Goal: Task Accomplishment & Management: Complete application form

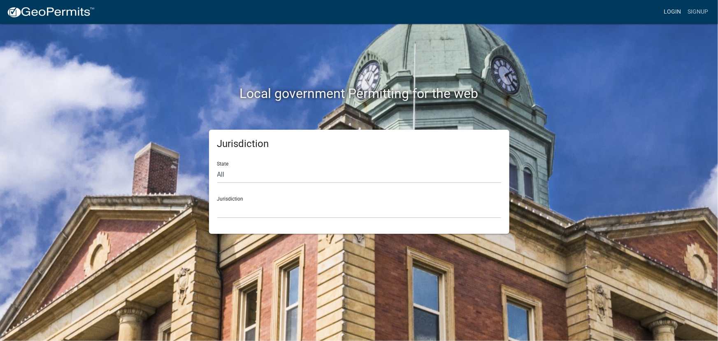
click at [669, 12] on link "Login" at bounding box center [672, 12] width 24 height 16
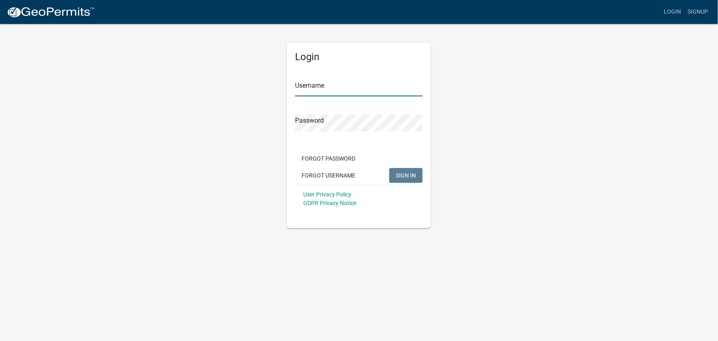
type input "kjhouse"
click at [404, 173] on span "SIGN IN" at bounding box center [406, 174] width 20 height 7
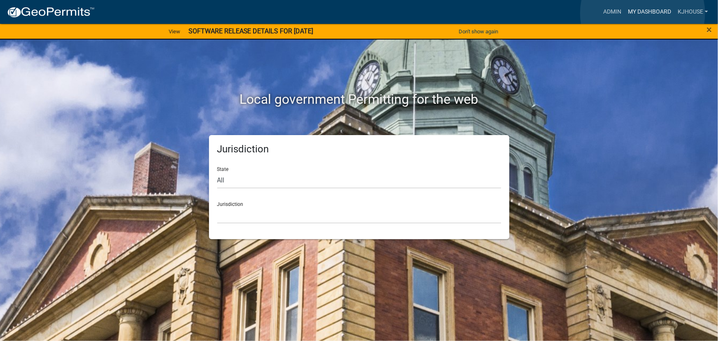
click at [642, 13] on link "My Dashboard" at bounding box center [649, 12] width 50 height 16
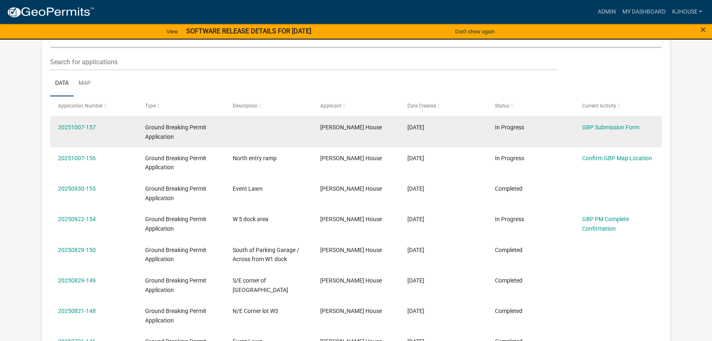
scroll to position [112, 0]
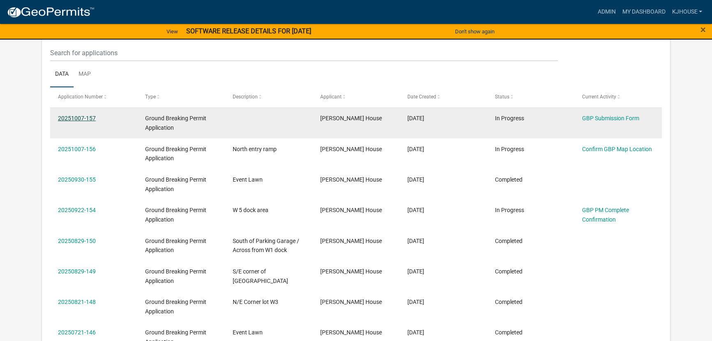
click at [67, 119] on link "20251007-157" at bounding box center [77, 118] width 38 height 7
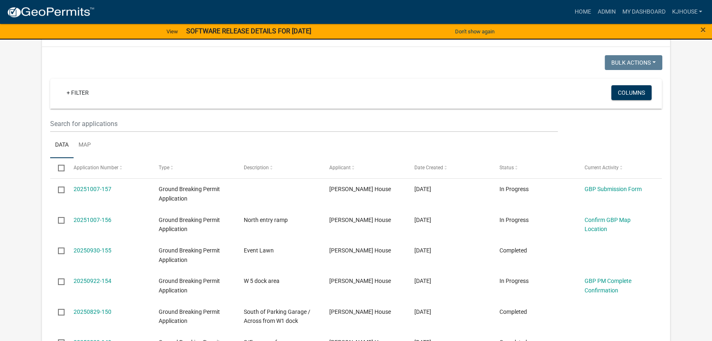
scroll to position [74, 0]
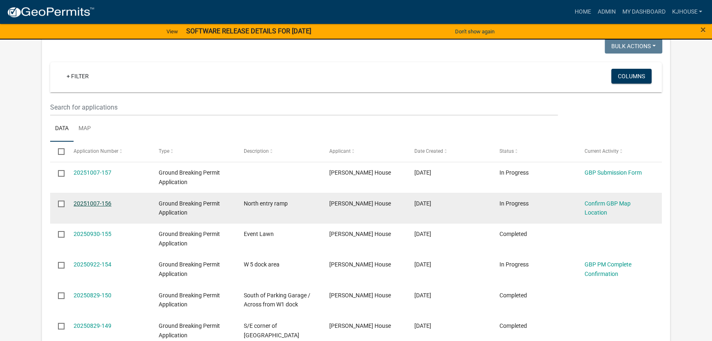
click at [82, 205] on link "20251007-156" at bounding box center [93, 203] width 38 height 7
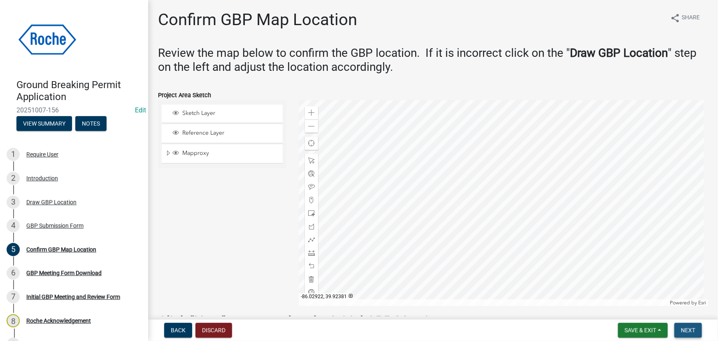
click at [688, 330] on span "Next" at bounding box center [688, 330] width 14 height 7
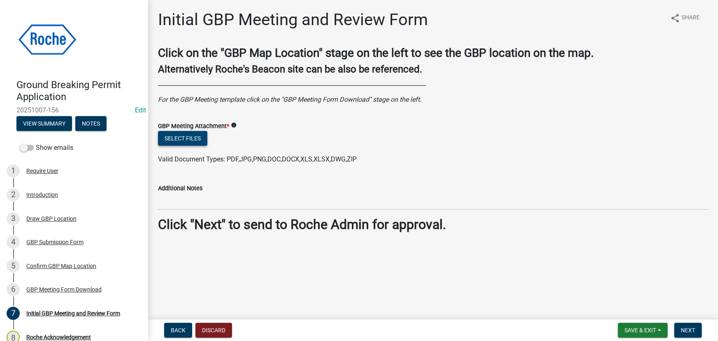
click at [172, 140] on button "Select files" at bounding box center [182, 138] width 49 height 15
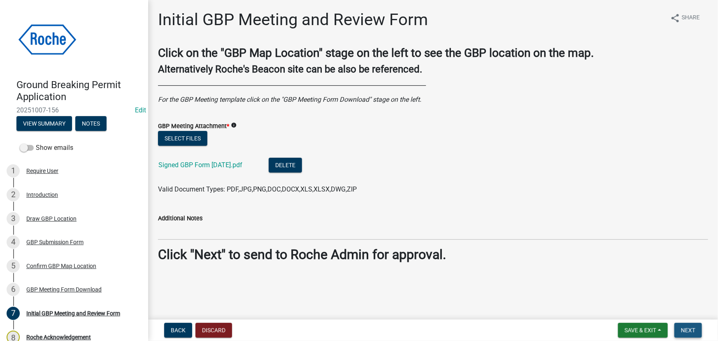
click at [688, 330] on span "Next" at bounding box center [688, 330] width 14 height 7
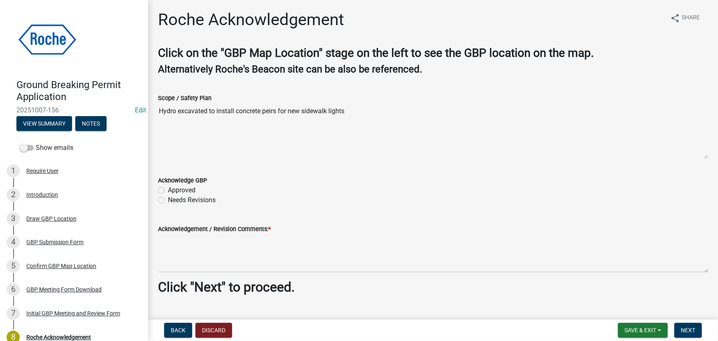
click at [168, 189] on label "Approved" at bounding box center [182, 190] width 28 height 10
click at [168, 189] on input "Approved" at bounding box center [170, 187] width 5 height 5
radio input "true"
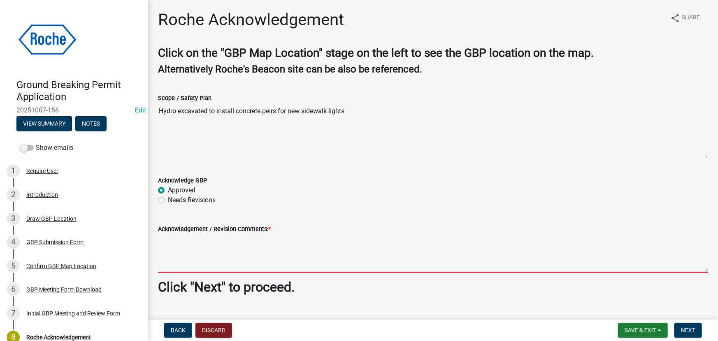
click at [172, 247] on textarea "Acknowledgement / Revision Comments: *" at bounding box center [433, 253] width 550 height 39
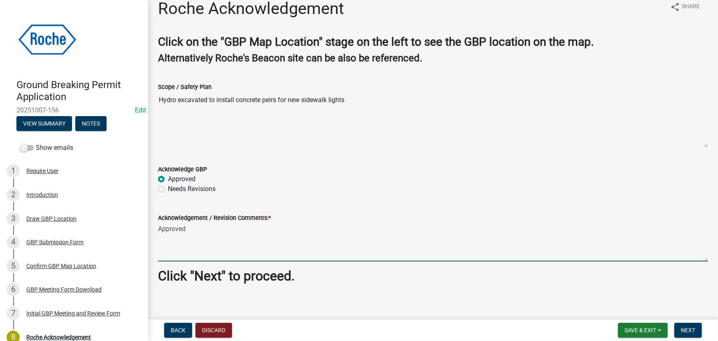
scroll to position [17, 0]
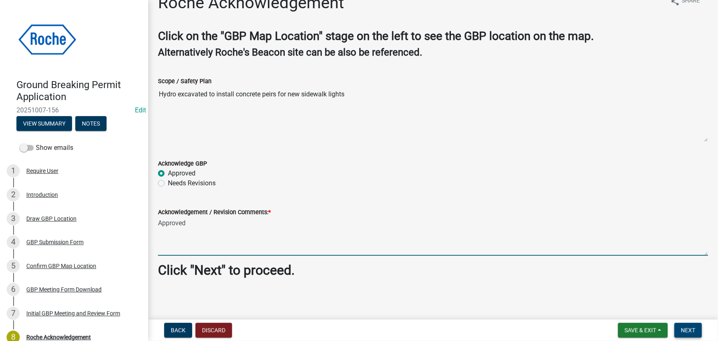
type textarea "Approved"
click at [688, 329] on span "Next" at bounding box center [688, 330] width 14 height 7
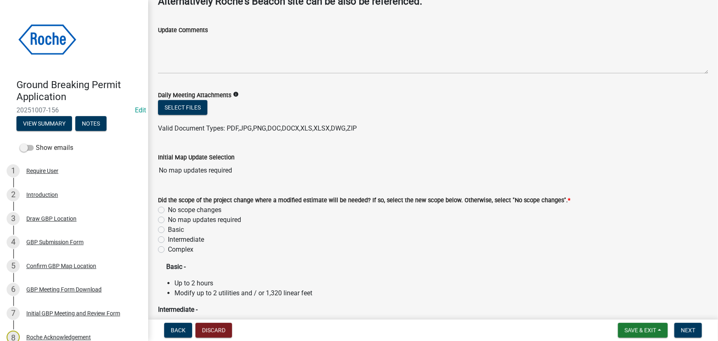
scroll to position [74, 0]
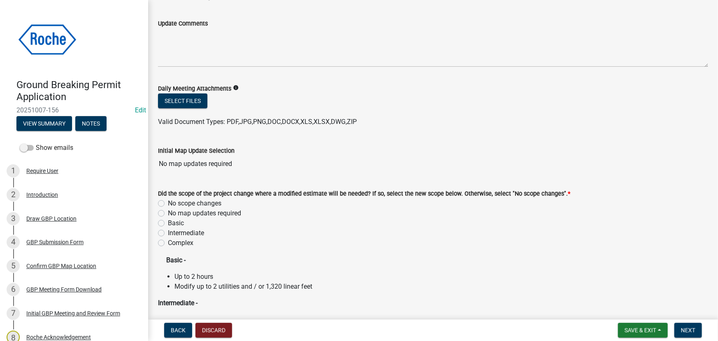
click at [168, 201] on label "No scope changes" at bounding box center [194, 203] width 53 height 10
click at [168, 201] on input "No scope changes" at bounding box center [170, 200] width 5 height 5
radio input "true"
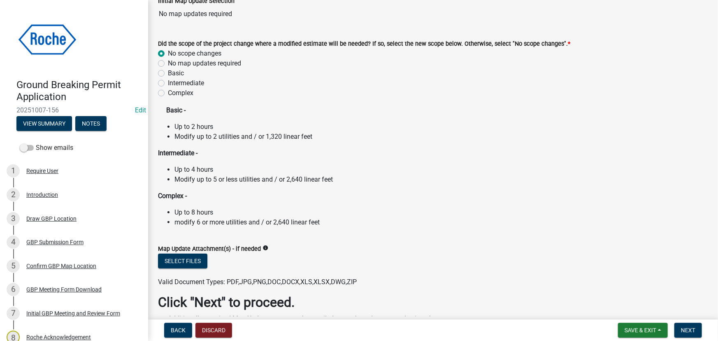
scroll to position [276, 0]
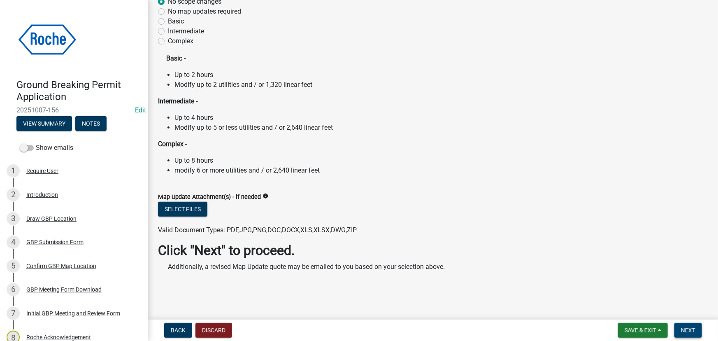
click at [690, 330] on span "Next" at bounding box center [688, 330] width 14 height 7
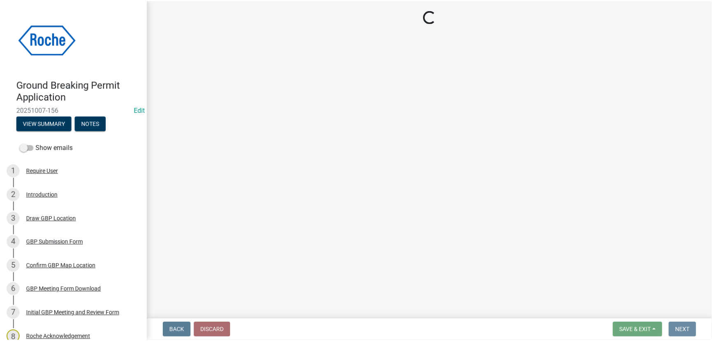
scroll to position [0, 0]
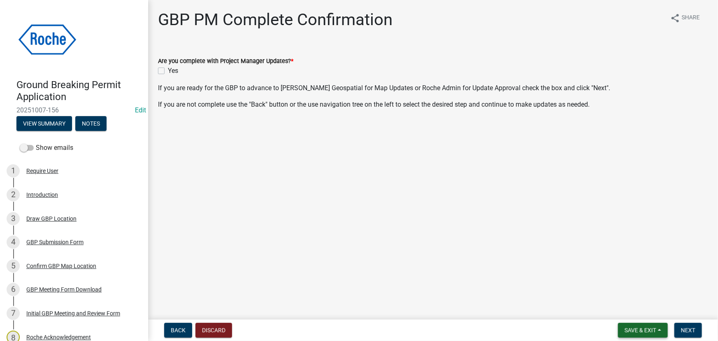
click at [646, 329] on span "Save & Exit" at bounding box center [640, 330] width 32 height 7
click at [624, 310] on button "Save & Exit" at bounding box center [635, 309] width 66 height 20
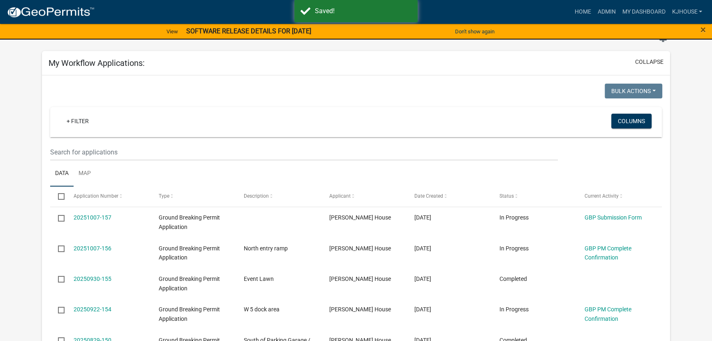
scroll to position [112, 0]
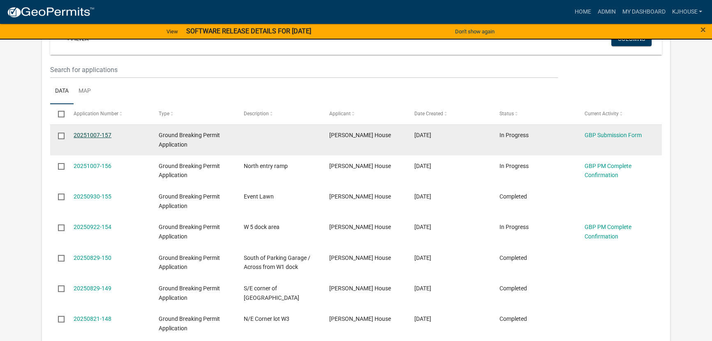
click at [82, 136] on link "20251007-157" at bounding box center [93, 135] width 38 height 7
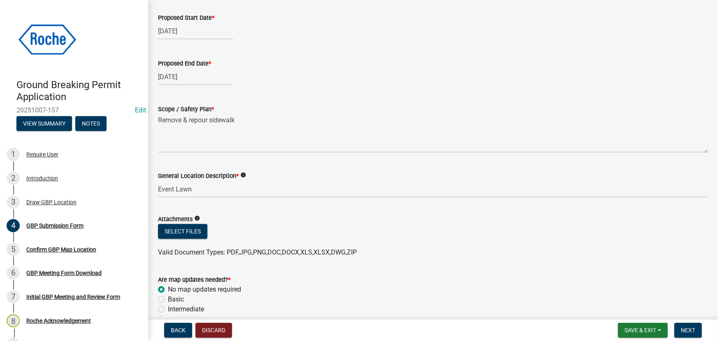
scroll to position [262, 0]
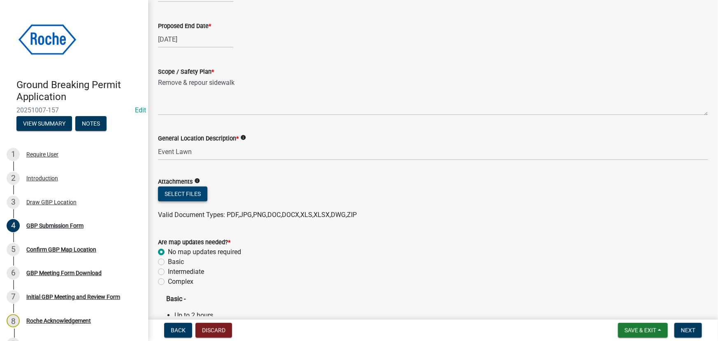
click at [174, 196] on button "Select files" at bounding box center [182, 193] width 49 height 15
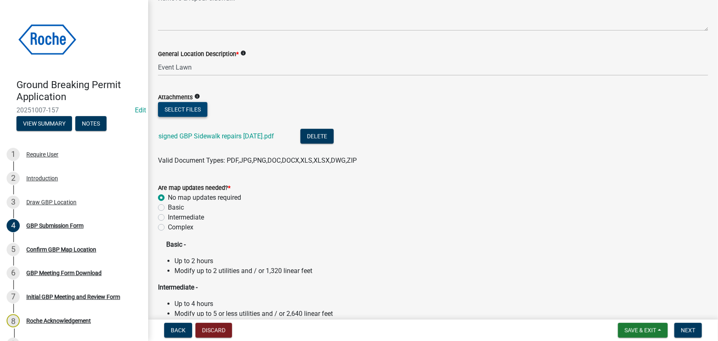
scroll to position [374, 0]
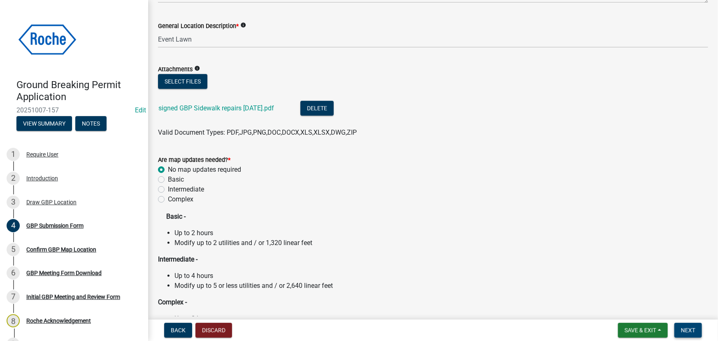
click at [691, 331] on span "Next" at bounding box center [688, 330] width 14 height 7
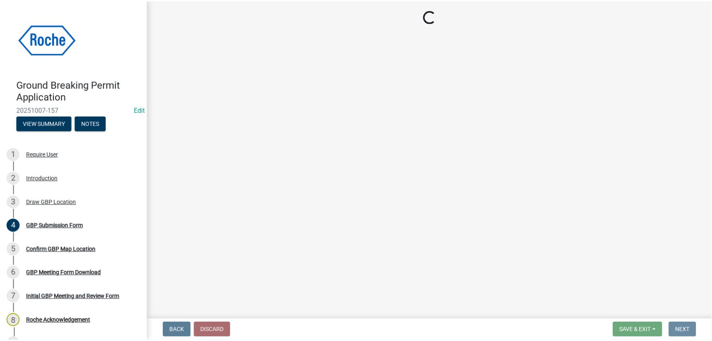
scroll to position [0, 0]
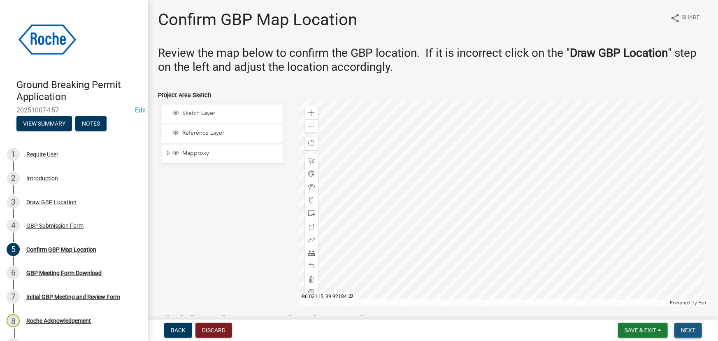
click at [689, 331] on span "Next" at bounding box center [688, 330] width 14 height 7
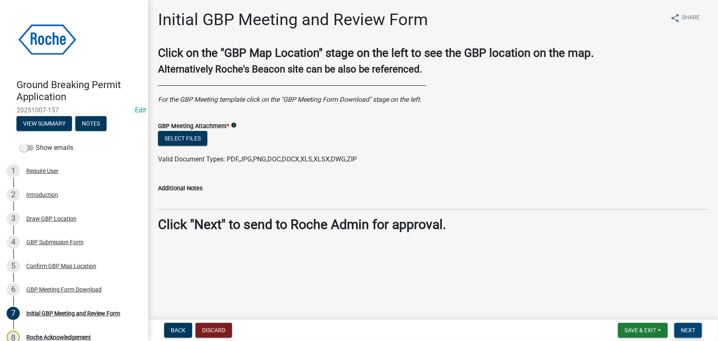
click at [693, 331] on span "Next" at bounding box center [688, 330] width 14 height 7
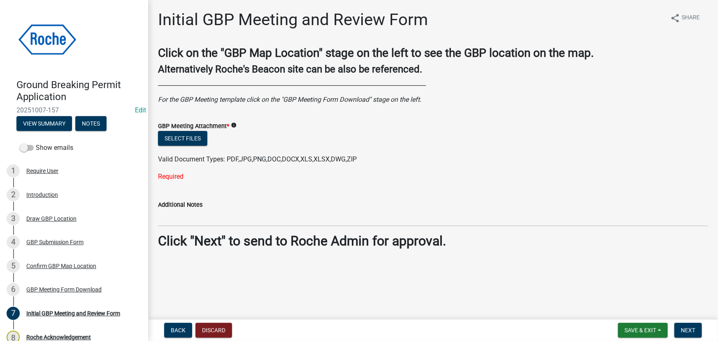
click at [171, 176] on div "Required" at bounding box center [433, 176] width 550 height 10
click at [178, 136] on button "Select files" at bounding box center [182, 138] width 49 height 15
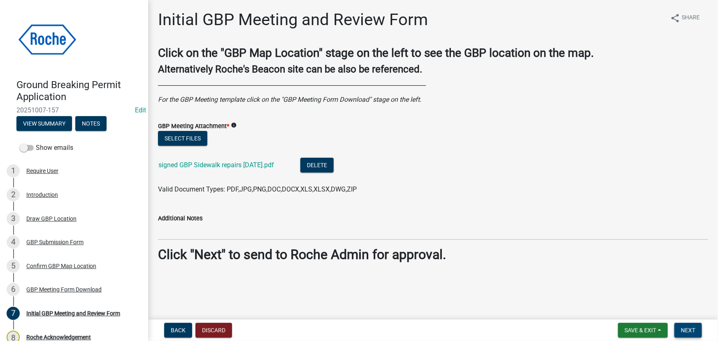
click at [684, 329] on span "Next" at bounding box center [688, 330] width 14 height 7
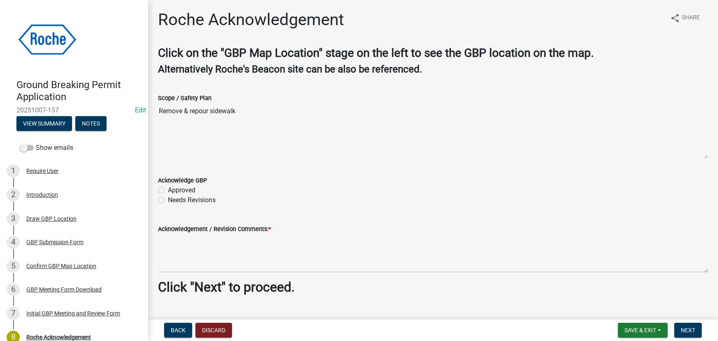
click at [168, 189] on label "Approved" at bounding box center [182, 190] width 28 height 10
click at [168, 189] on input "Approved" at bounding box center [170, 187] width 5 height 5
radio input "true"
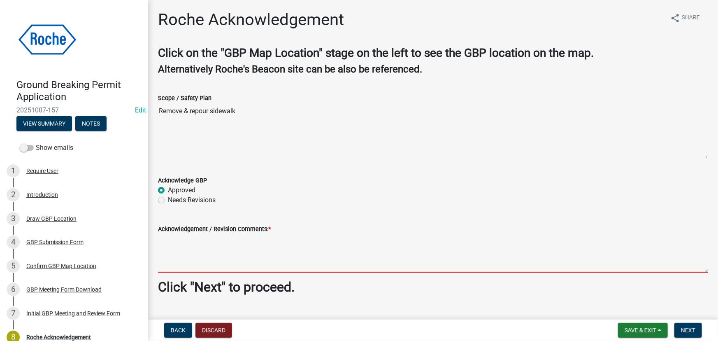
click at [166, 236] on textarea "Acknowledgement / Revision Comments: *" at bounding box center [433, 253] width 550 height 39
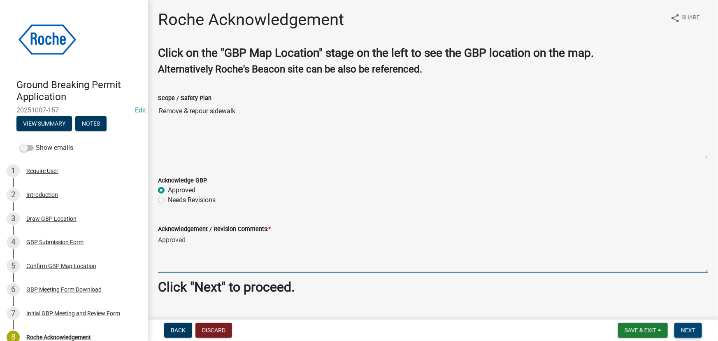
type textarea "Approved"
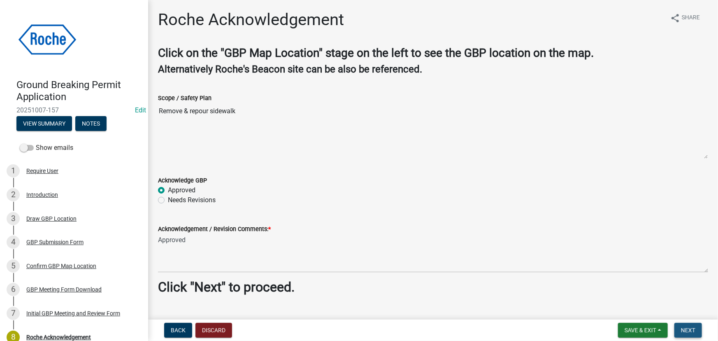
click at [686, 329] on span "Next" at bounding box center [688, 330] width 14 height 7
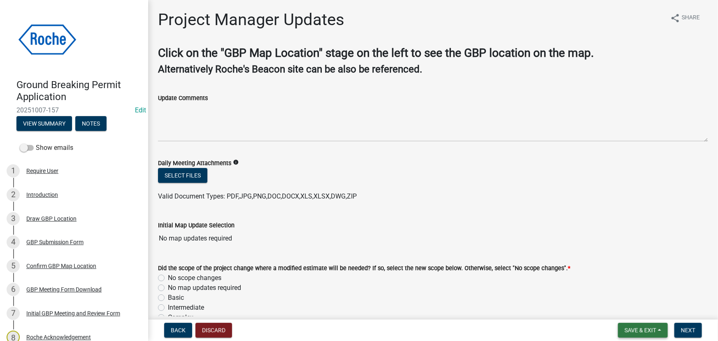
click at [633, 331] on span "Save & Exit" at bounding box center [640, 330] width 32 height 7
click at [628, 313] on button "Save & Exit" at bounding box center [635, 309] width 66 height 20
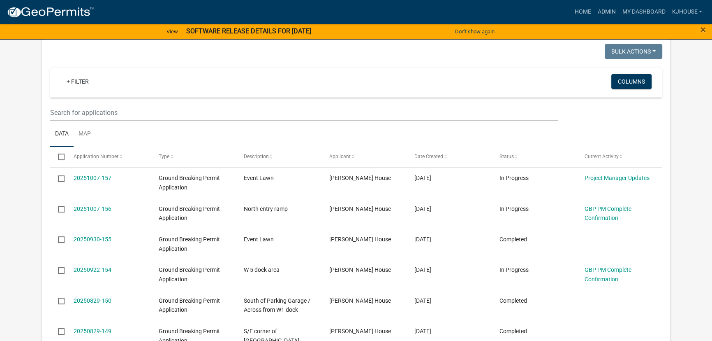
scroll to position [149, 0]
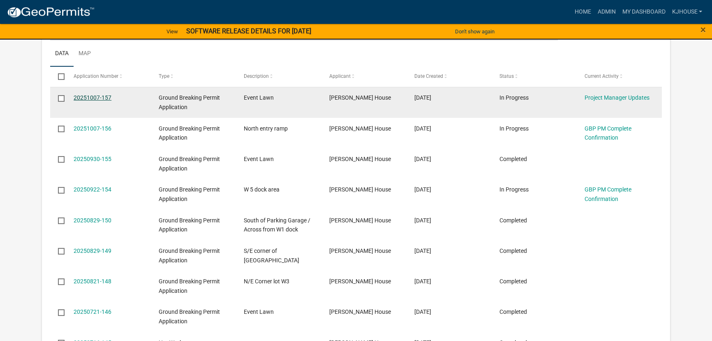
click at [96, 97] on link "20251007-157" at bounding box center [93, 97] width 38 height 7
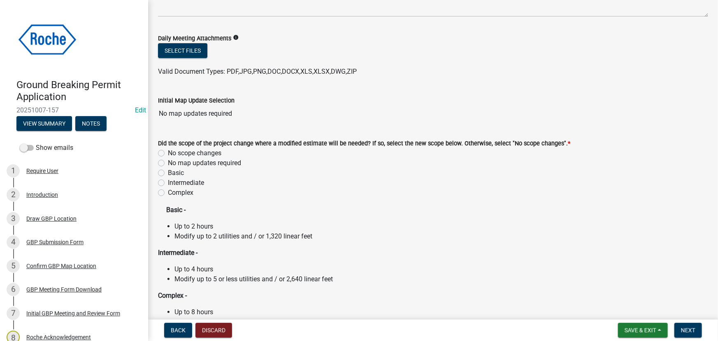
scroll to position [149, 0]
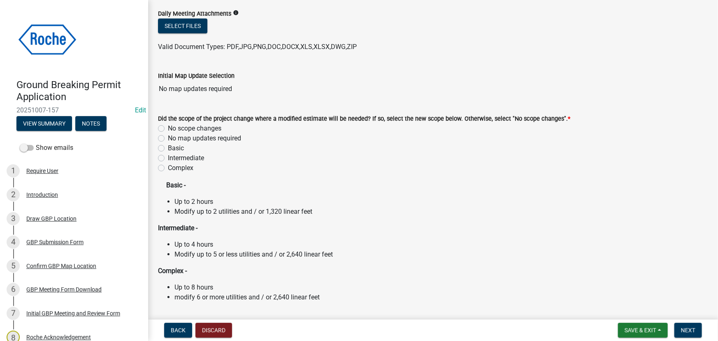
click at [168, 128] on label "No scope changes" at bounding box center [194, 128] width 53 height 10
click at [168, 128] on input "No scope changes" at bounding box center [170, 125] width 5 height 5
radio input "true"
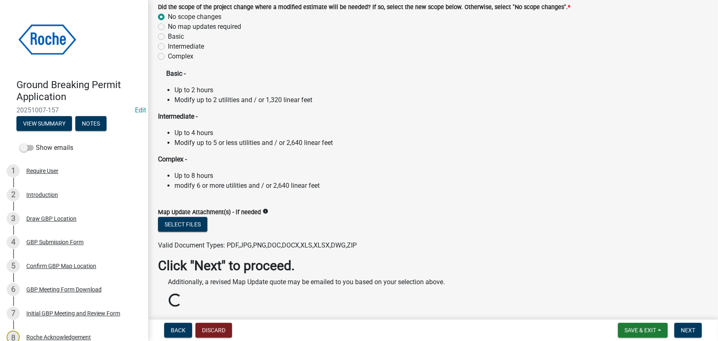
scroll to position [262, 0]
click at [688, 330] on span "Next" at bounding box center [688, 330] width 14 height 7
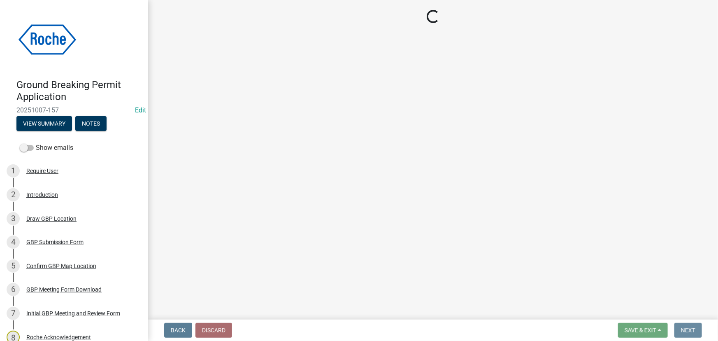
scroll to position [0, 0]
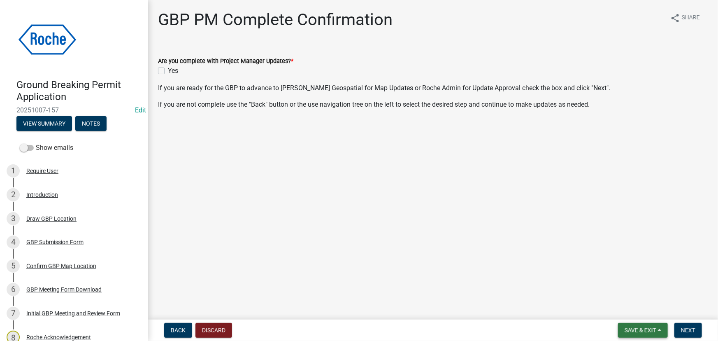
click at [642, 329] on span "Save & Exit" at bounding box center [640, 330] width 32 height 7
click at [637, 311] on button "Save & Exit" at bounding box center [635, 309] width 66 height 20
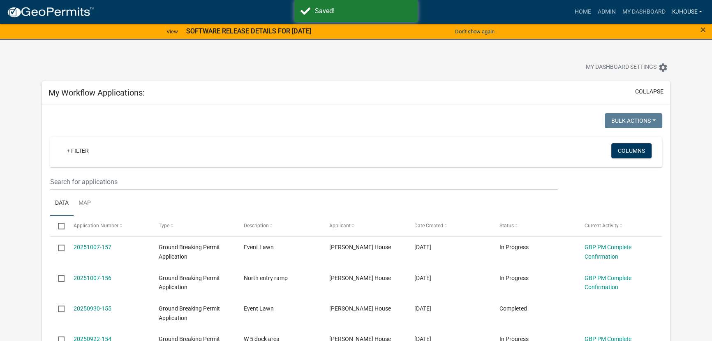
drag, startPoint x: 687, startPoint y: 11, endPoint x: 685, endPoint y: 16, distance: 5.2
click at [687, 11] on link "kjhouse" at bounding box center [687, 12] width 37 height 16
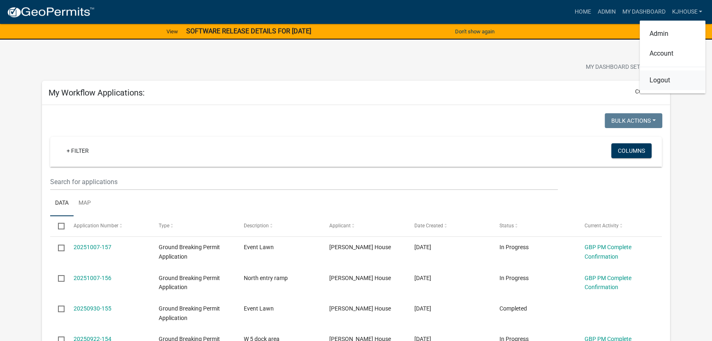
click at [664, 82] on link "Logout" at bounding box center [673, 80] width 66 height 20
